Goal: Task Accomplishment & Management: Complete application form

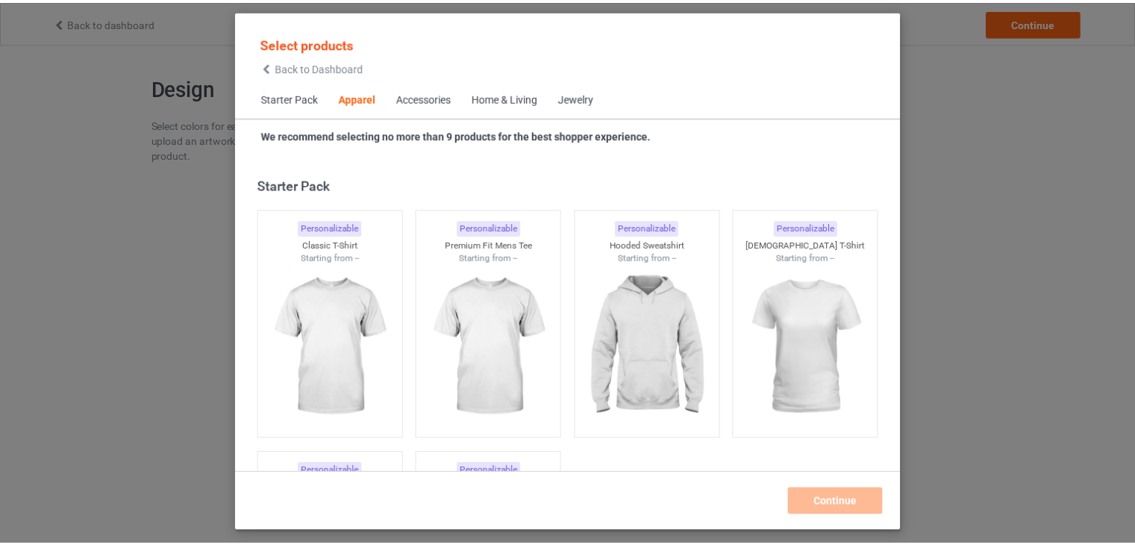
scroll to position [555, 0]
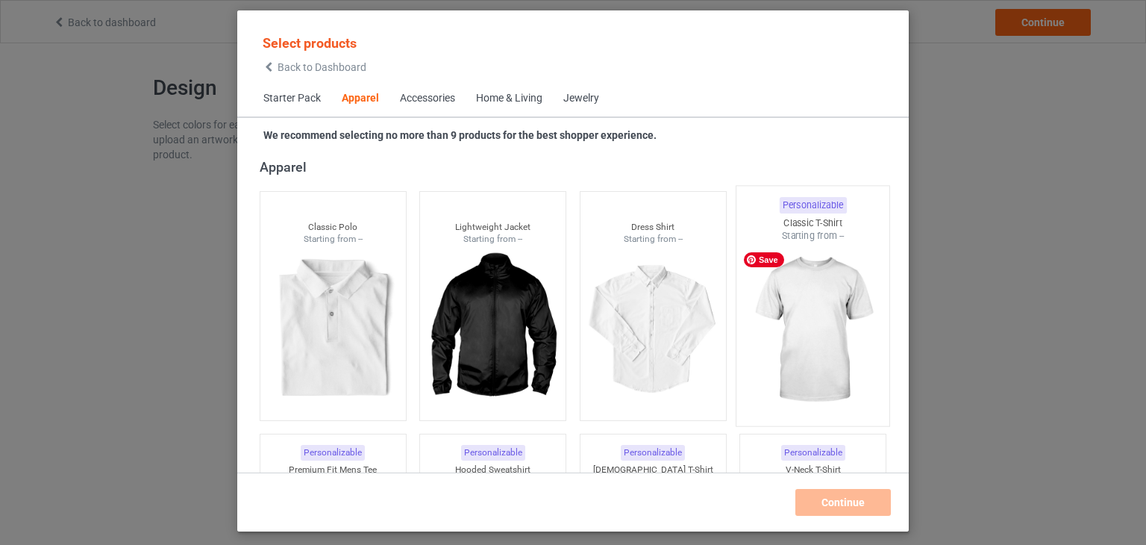
click at [819, 309] on img at bounding box center [813, 329] width 140 height 175
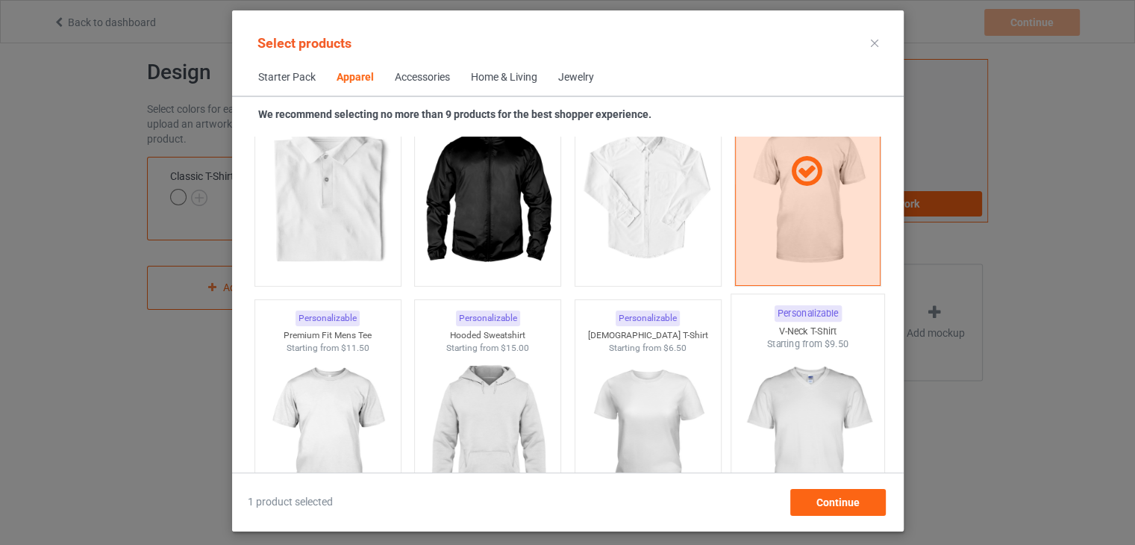
scroll to position [779, 0]
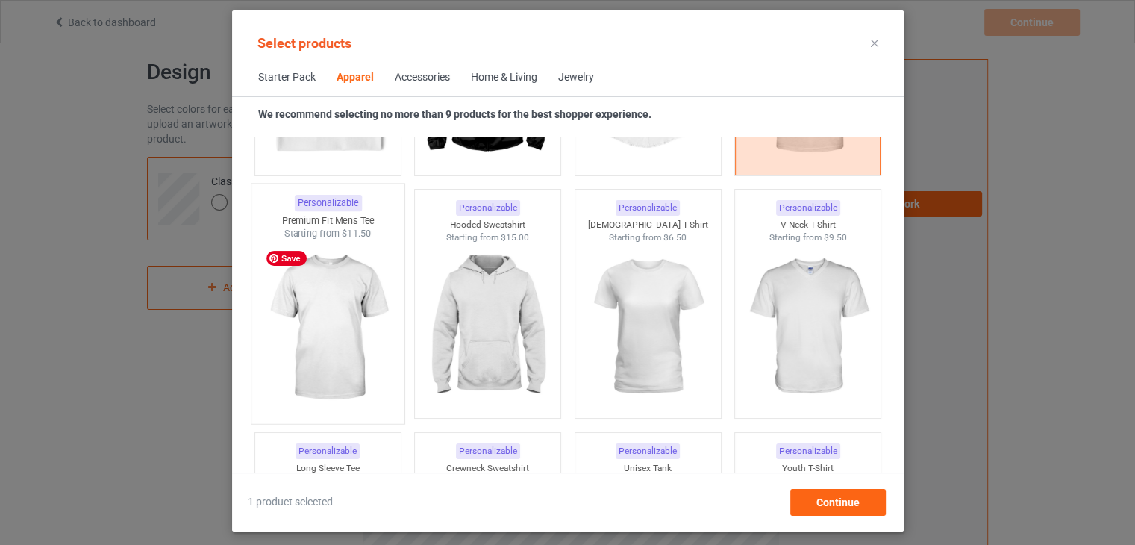
click at [348, 356] on img at bounding box center [327, 327] width 140 height 175
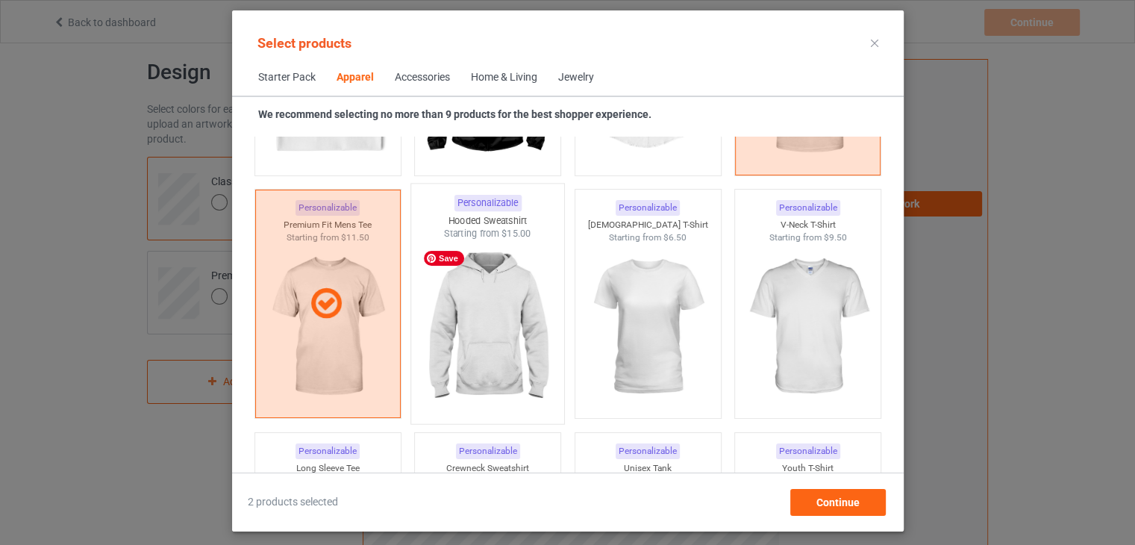
click at [516, 300] on img at bounding box center [487, 327] width 140 height 175
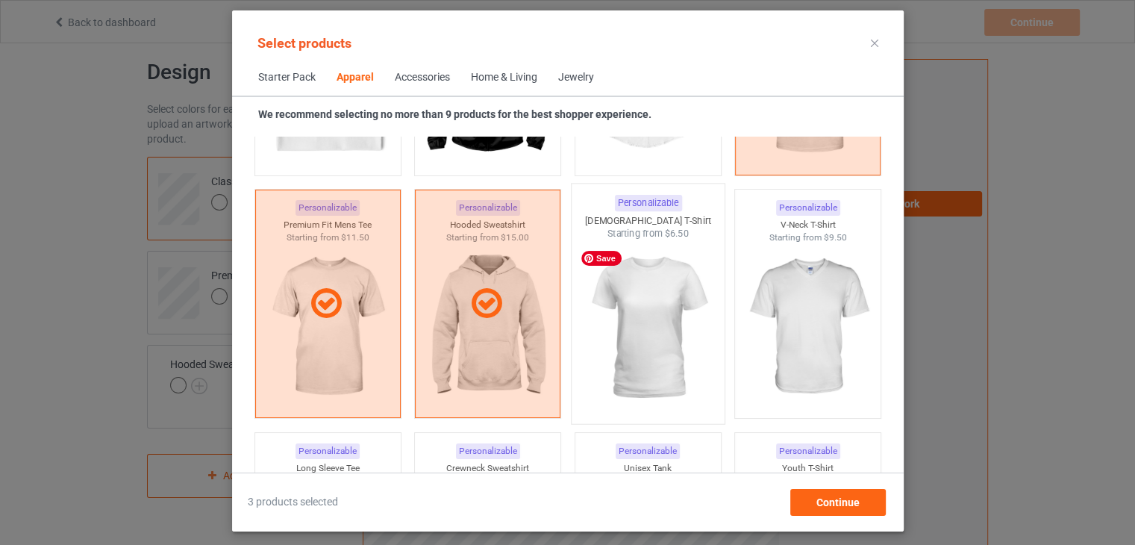
click at [619, 318] on img at bounding box center [647, 327] width 140 height 175
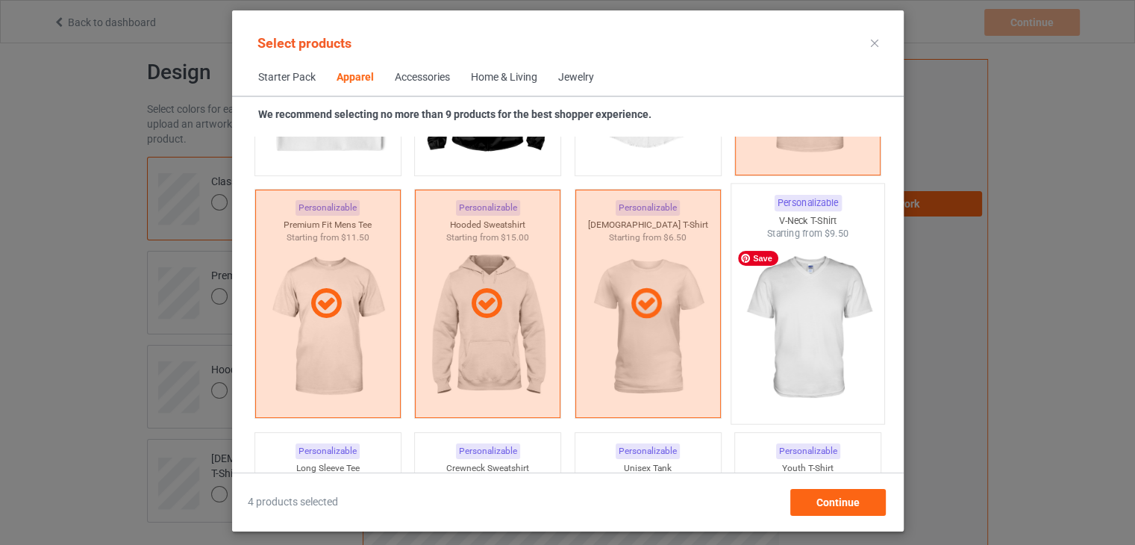
click at [807, 328] on img at bounding box center [807, 327] width 140 height 175
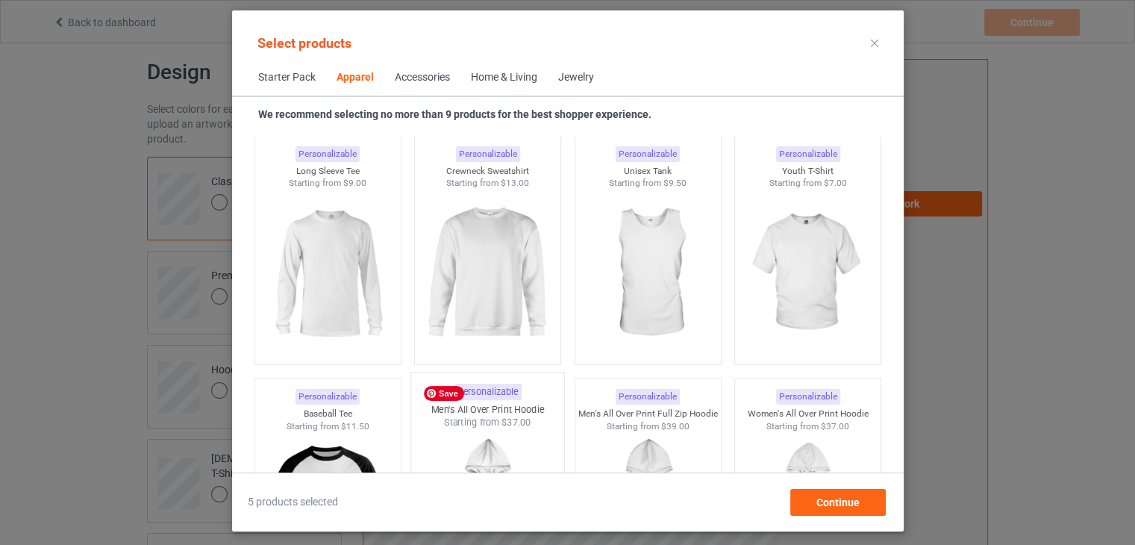
scroll to position [1077, 0]
click at [871, 46] on icon at bounding box center [874, 43] width 7 height 7
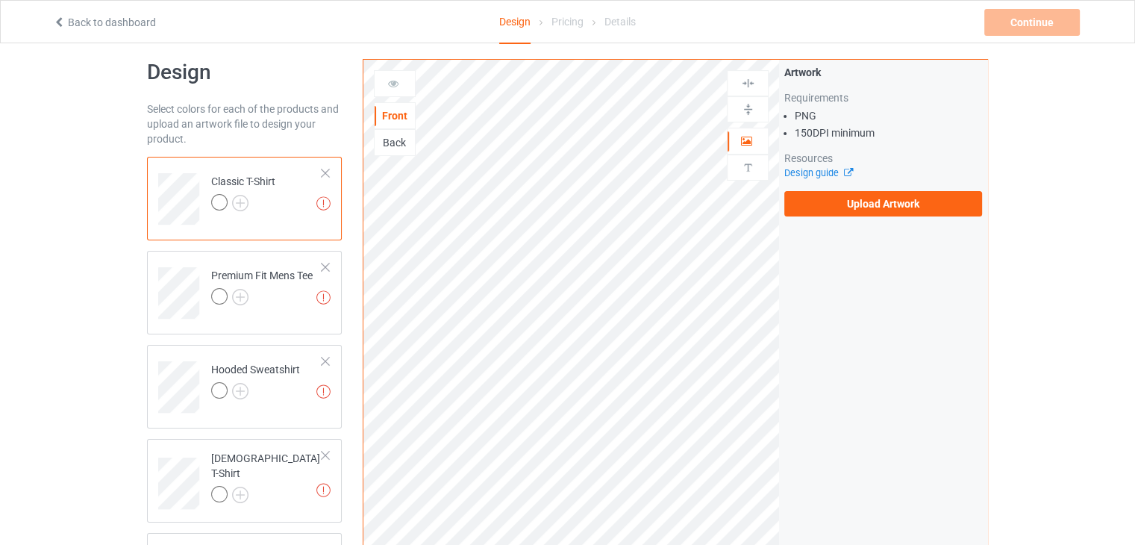
click at [66, 22] on link "Back to dashboard" at bounding box center [104, 22] width 103 height 12
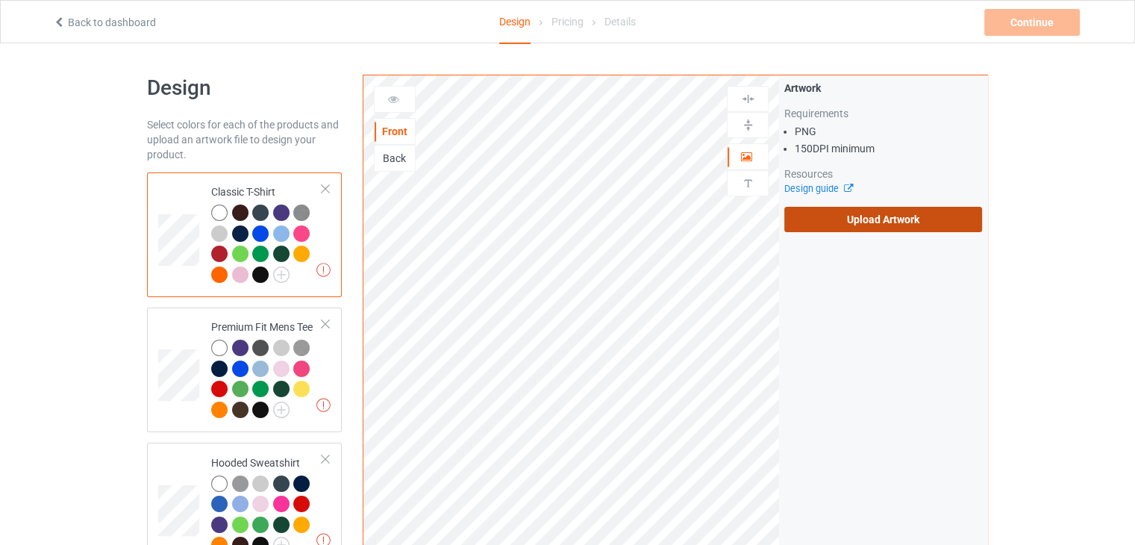
click at [845, 222] on label "Upload Artwork" at bounding box center [883, 219] width 198 height 25
click at [0, 0] on input "Upload Artwork" at bounding box center [0, 0] width 0 height 0
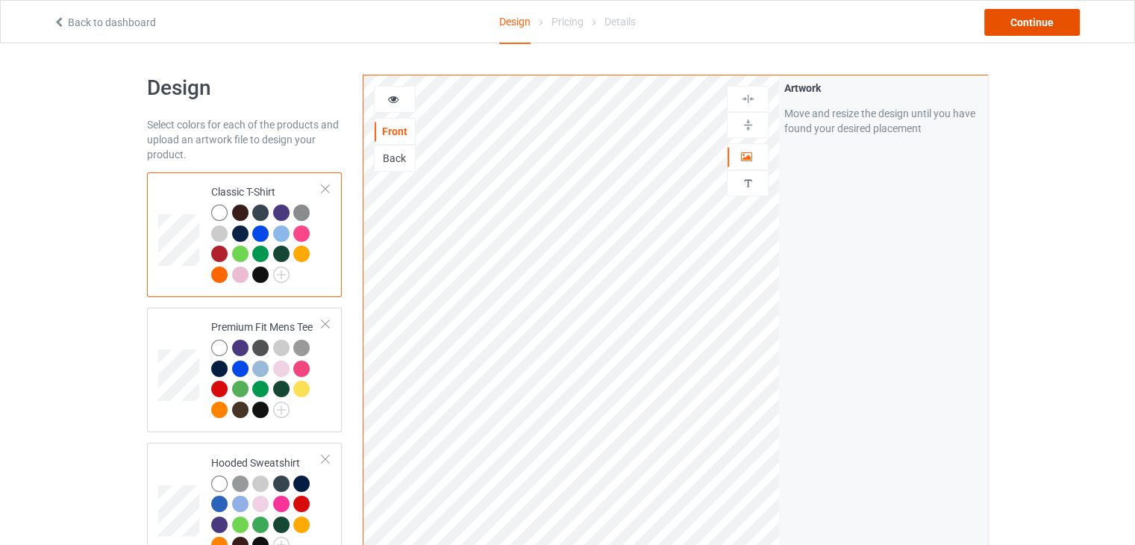
click at [1012, 24] on div "Continue" at bounding box center [1031, 22] width 95 height 27
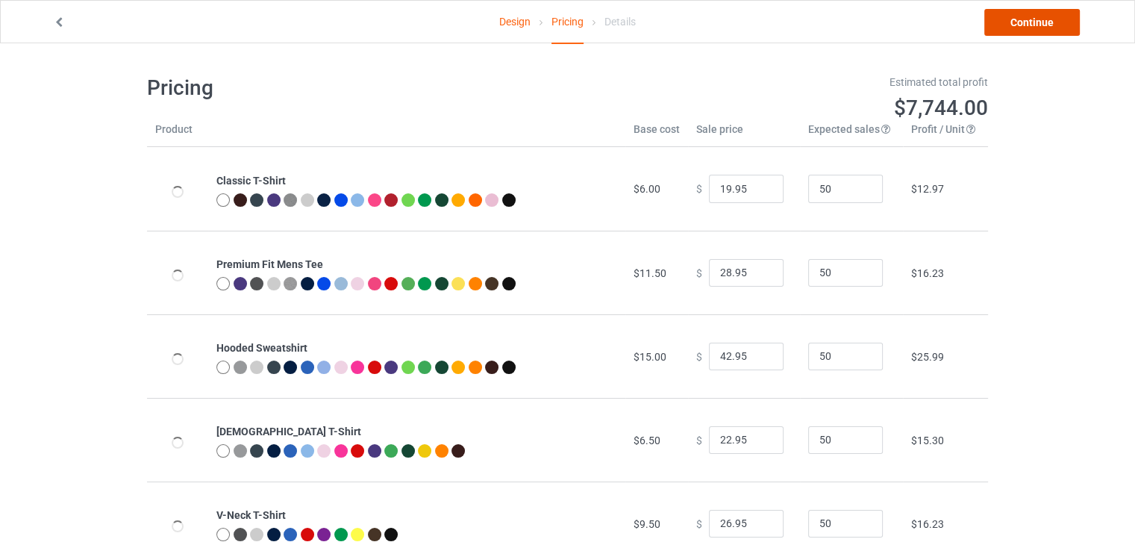
click at [1042, 25] on link "Continue" at bounding box center [1031, 22] width 95 height 27
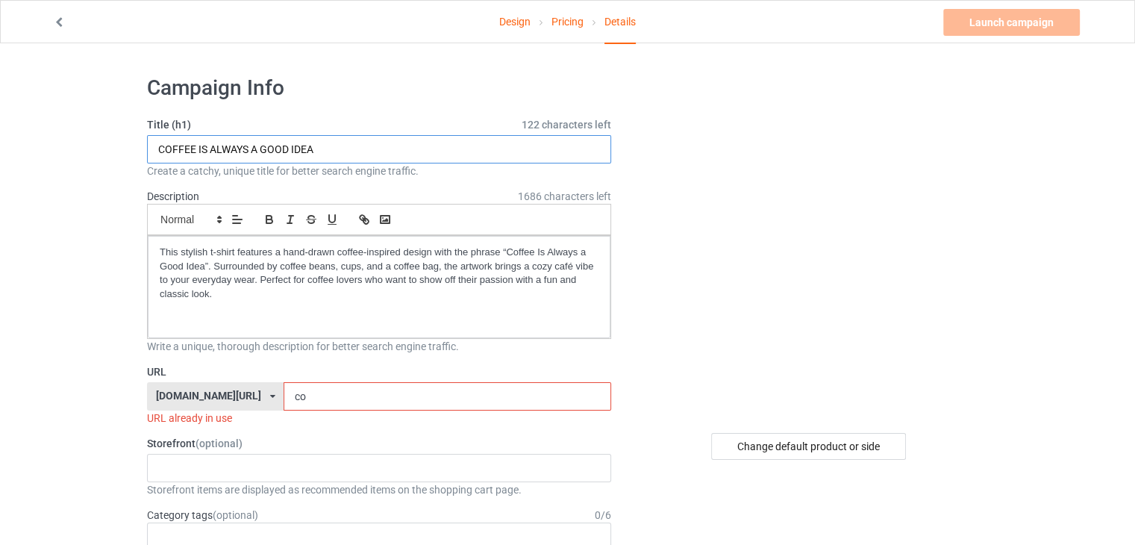
click at [358, 147] on input "COFFEE IS ALWAYS A GOOD IDEA" at bounding box center [379, 149] width 464 height 28
paste input "Welcome Baby Gnome with Pastel Balloons"
type input "Welcome Baby Gnome with Pastel Balloons"
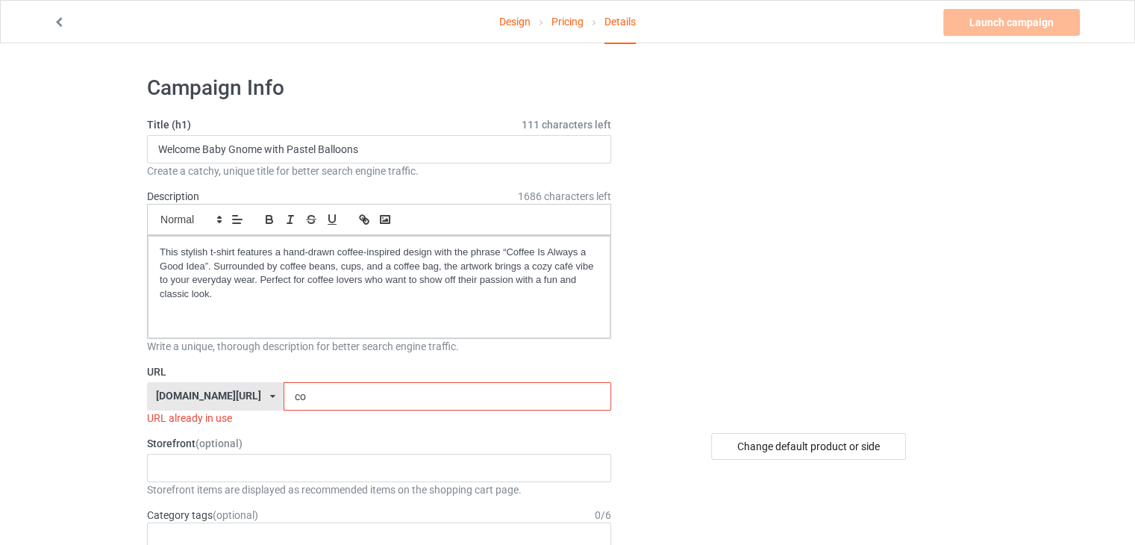
click at [289, 395] on input "co" at bounding box center [447, 396] width 327 height 28
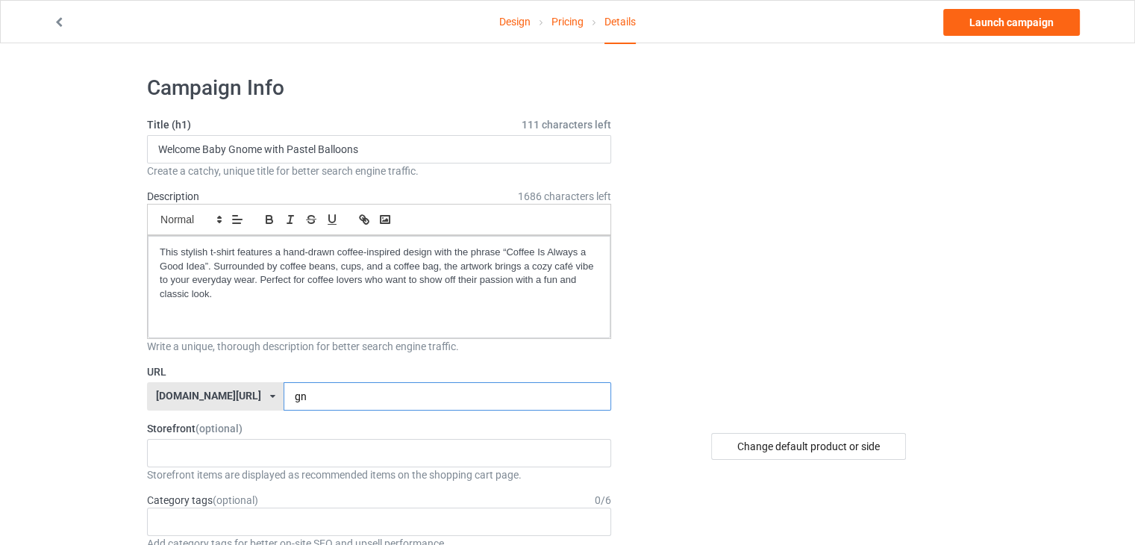
type input "gn"
click at [943, 242] on img at bounding box center [809, 242] width 269 height 0
click at [284, 393] on input "gn" at bounding box center [447, 396] width 327 height 28
click at [1003, 21] on link "Launch campaign" at bounding box center [1011, 22] width 137 height 27
